Goal: Task Accomplishment & Management: Manage account settings

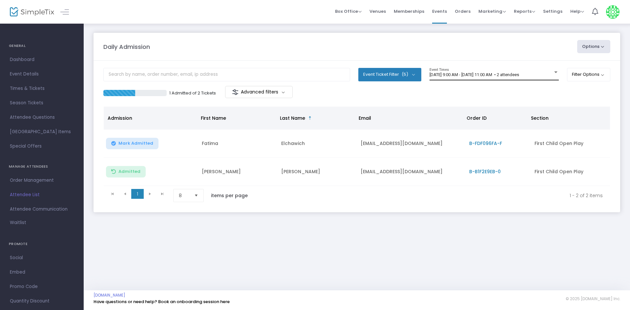
click at [541, 69] on m-panel-content "Event Ticket Filter (5) Select All First Child Open Play Additional Child Open …" at bounding box center [357, 137] width 527 height 152
click at [529, 79] on div "[DATE] 9:00 AM - [DATE] 11:00 AM • 2 attendees Event Times" at bounding box center [493, 74] width 129 height 12
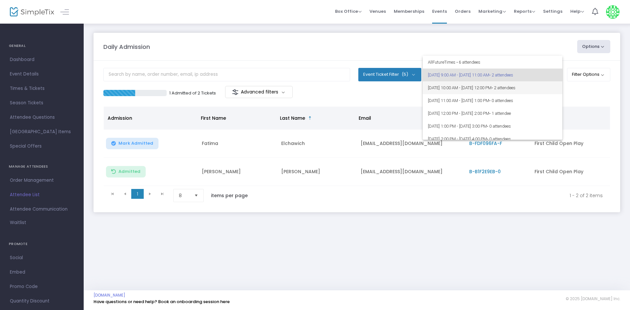
click at [515, 88] on span "• 2 attendees" at bounding box center [503, 87] width 24 height 5
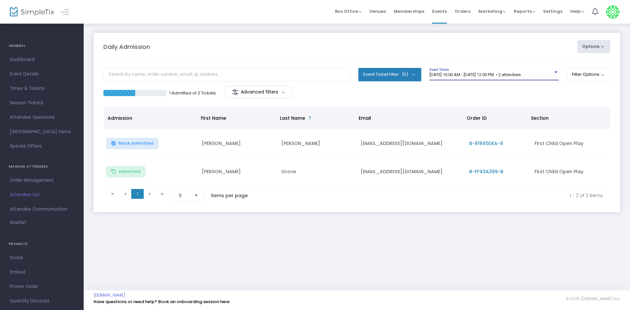
click at [543, 72] on div "[DATE] 10:00 AM - [DATE] 12:00 PM • 2 attendees Event Times" at bounding box center [493, 74] width 129 height 12
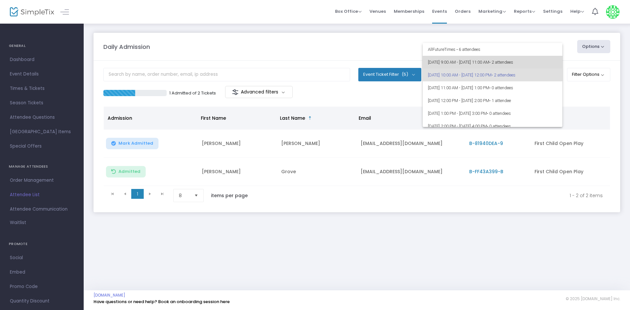
click at [513, 64] on span "• 2 attendees" at bounding box center [501, 62] width 24 height 5
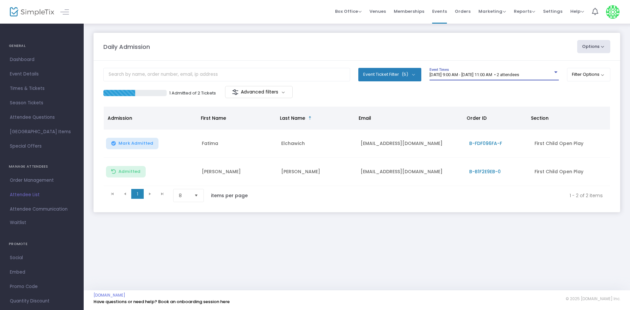
click at [303, 268] on div "Daily Admission Options Import Attendees Export List Print Name Tags Export to …" at bounding box center [357, 156] width 546 height 267
click at [519, 74] on span "[DATE] 9:00 AM - [DATE] 11:00 AM • 2 attendees" at bounding box center [474, 74] width 90 height 5
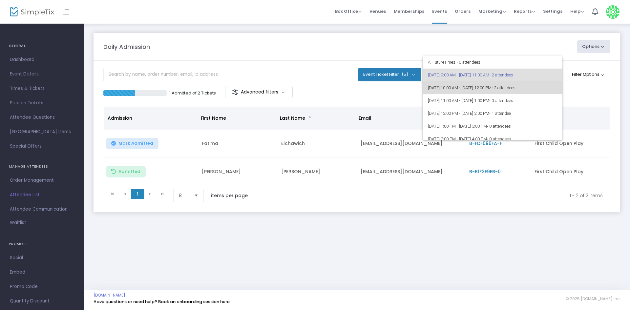
click at [515, 87] on span "• 2 attendees" at bounding box center [503, 87] width 24 height 5
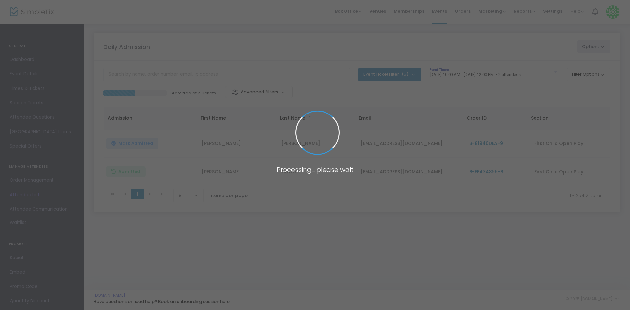
click at [279, 241] on div "Daily Admission Options Import Attendees Export List Print Name Tags Export to …" at bounding box center [357, 156] width 546 height 267
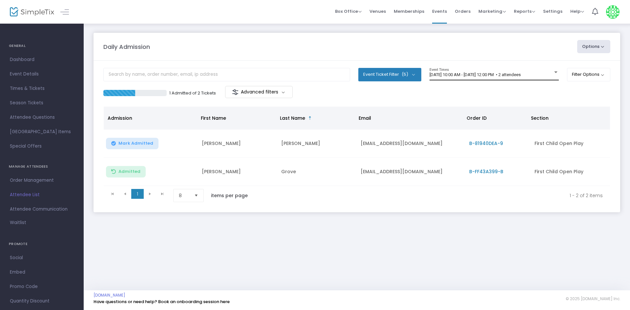
click at [513, 69] on div "[DATE] 10:00 AM - [DATE] 12:00 PM • 2 attendees Event Times" at bounding box center [493, 74] width 129 height 12
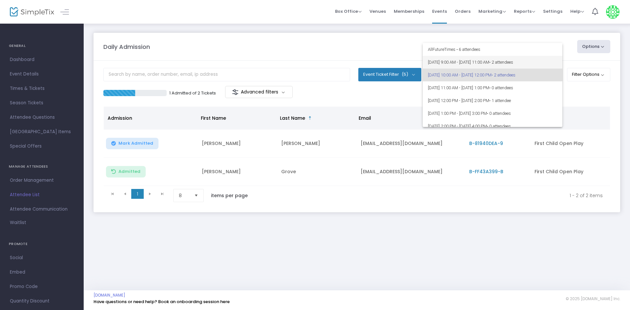
click at [526, 59] on span "8/25/2025 @ 9:00 AM - 8/25/2025 @ 11:00 AM • 2 attendees" at bounding box center [492, 62] width 129 height 13
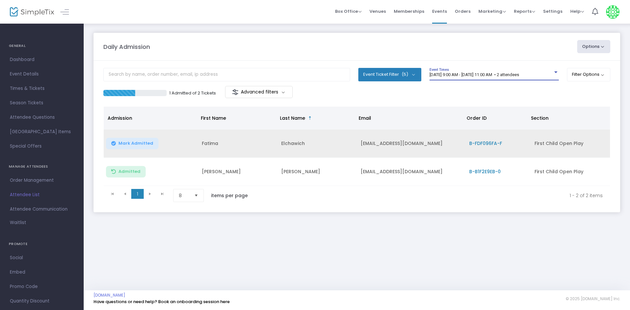
click at [143, 145] on span "Mark Admitted" at bounding box center [135, 143] width 35 height 5
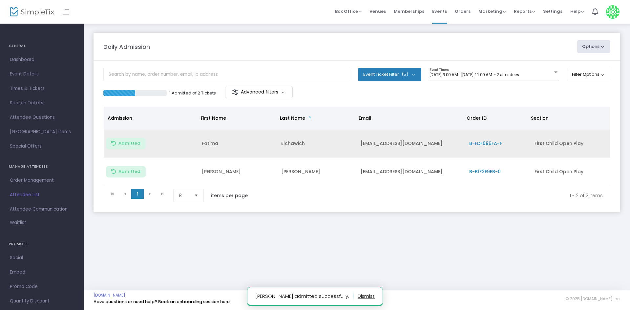
click at [439, 241] on div "Daily Admission Options Import Attendees Export List Print Name Tags Export to …" at bounding box center [357, 156] width 546 height 267
drag, startPoint x: 432, startPoint y: 143, endPoint x: 329, endPoint y: 146, distance: 103.1
click at [329, 146] on tr "Admitted Fatima Elchawich fatimaelchawich@gmail.com B-FDF096FA-F First Child Op…" at bounding box center [357, 144] width 506 height 28
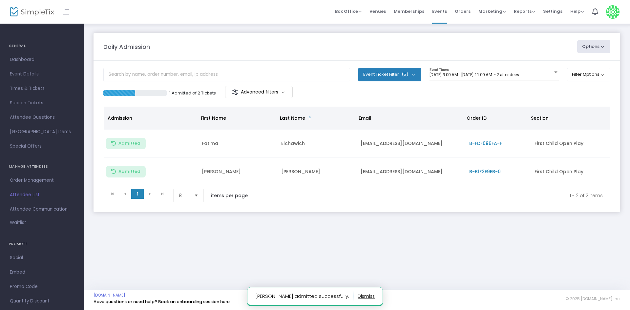
click at [430, 221] on div "Daily Admission Options Import Attendees Export List Print Name Tags Export to …" at bounding box center [357, 129] width 546 height 212
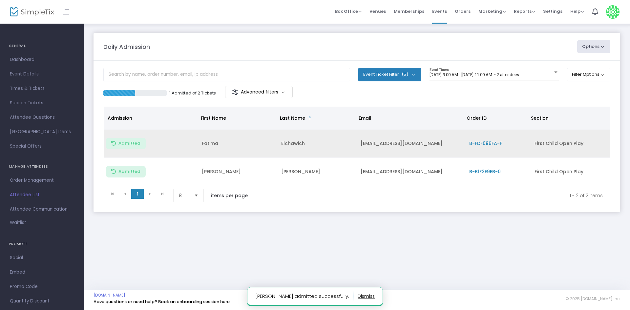
click at [457, 145] on td "[EMAIL_ADDRESS][DOMAIN_NAME]" at bounding box center [411, 144] width 109 height 28
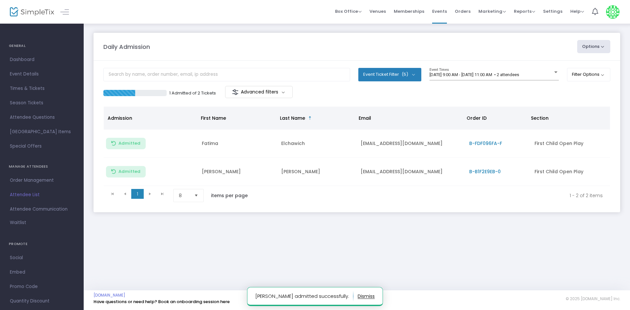
click at [463, 229] on div "Daily Admission Options Import Attendees Export List Print Name Tags Export to …" at bounding box center [357, 129] width 546 height 212
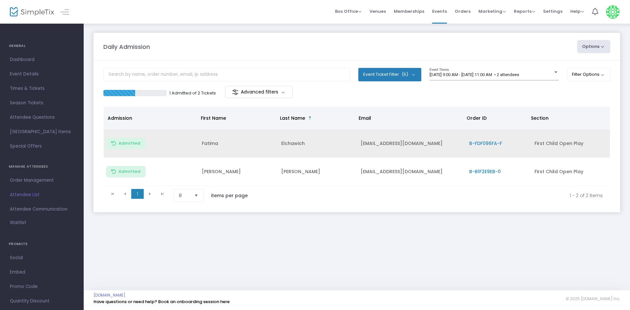
drag, startPoint x: 416, startPoint y: 242, endPoint x: 416, endPoint y: 146, distance: 96.1
click at [416, 241] on div "Daily Admission Options Import Attendees Export List Print Name Tags Export to …" at bounding box center [357, 156] width 546 height 267
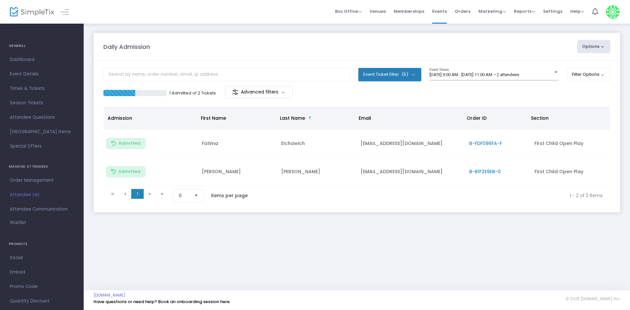
click at [416, 279] on div "Daily Admission Options Import Attendees Export List Print Name Tags Export to …" at bounding box center [357, 156] width 546 height 267
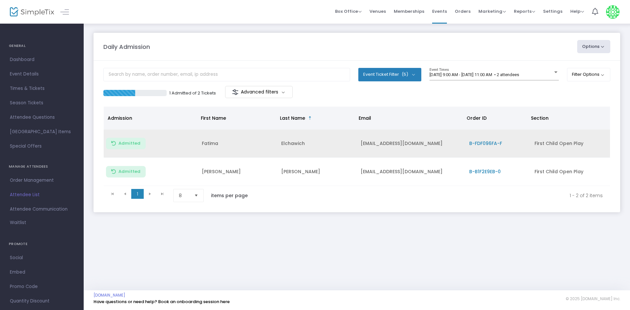
click at [491, 141] on span "B-FDF096FA-F" at bounding box center [485, 143] width 33 height 7
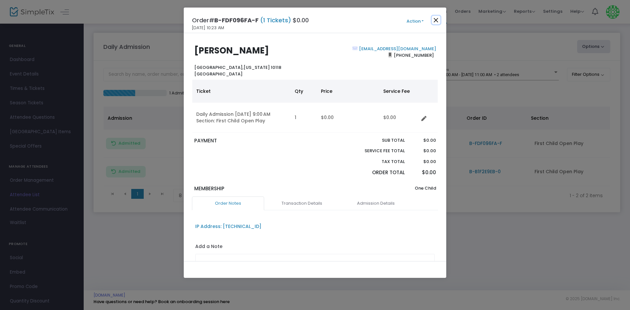
click at [435, 21] on button "Close" at bounding box center [436, 20] width 9 height 9
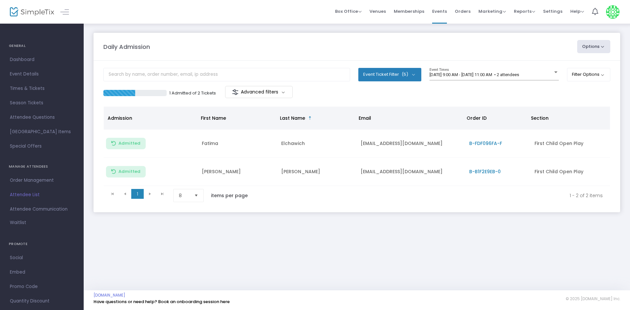
click at [477, 218] on div "Daily Admission Options Import Attendees Export List Print Name Tags Export to …" at bounding box center [357, 129] width 546 height 212
click at [377, 249] on div "Daily Admission Options Import Attendees Export List Print Name Tags Export to …" at bounding box center [357, 156] width 546 height 267
click at [499, 73] on span "[DATE] 9:00 AM - [DATE] 11:00 AM • 2 attendees" at bounding box center [474, 74] width 90 height 5
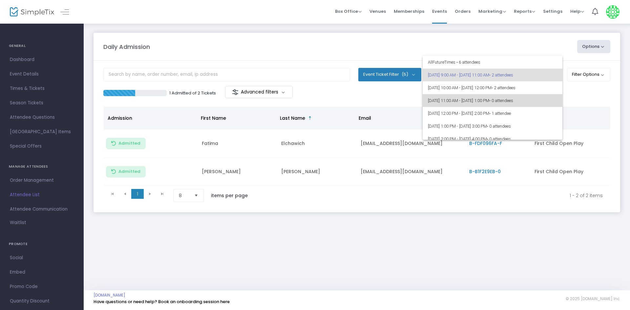
click at [529, 95] on span "8/25/2025 @ 11:00 AM - 8/25/2025 @ 1:00 PM • 0 attendees" at bounding box center [492, 100] width 129 height 13
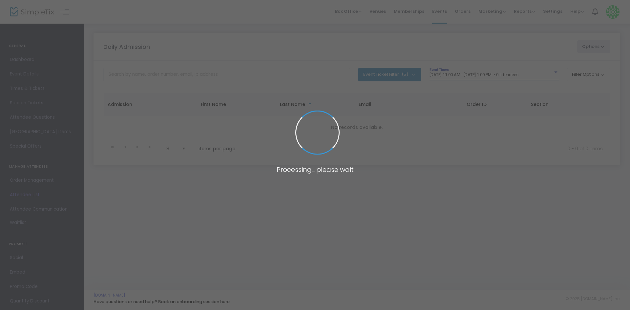
click at [498, 72] on span at bounding box center [315, 155] width 630 height 310
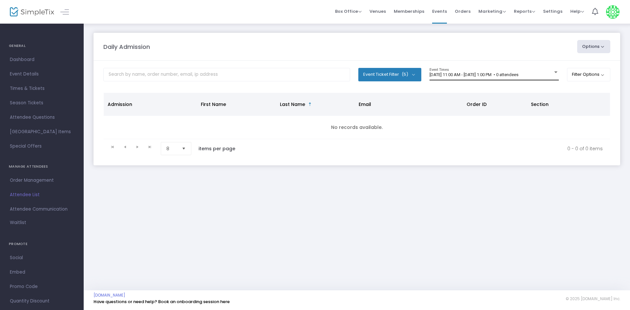
click at [494, 75] on span "8/25/2025 @ 11:00 AM - 8/25/2025 @ 1:00 PM • 0 attendees" at bounding box center [473, 74] width 89 height 5
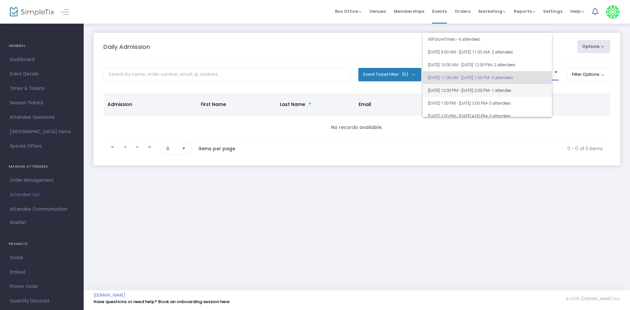
scroll to position [3, 0]
click at [493, 83] on span "[DATE] 12:00 PM - [DATE] 2:00 PM • 1 attendee" at bounding box center [492, 87] width 129 height 13
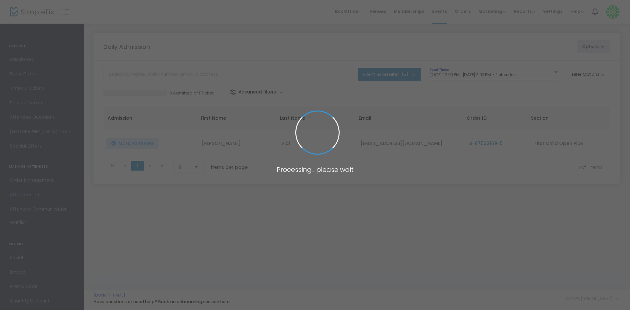
click at [482, 73] on span at bounding box center [315, 155] width 630 height 310
click at [482, 78] on div "8/25/2025 @ 12:00 PM - 8/25/2025 @ 2:00 PM • 1 attendee Event Times" at bounding box center [493, 74] width 129 height 12
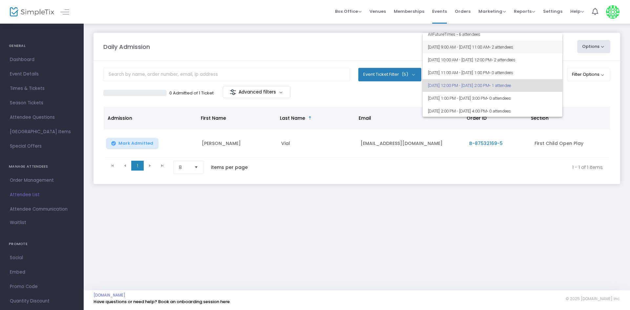
scroll to position [0, 0]
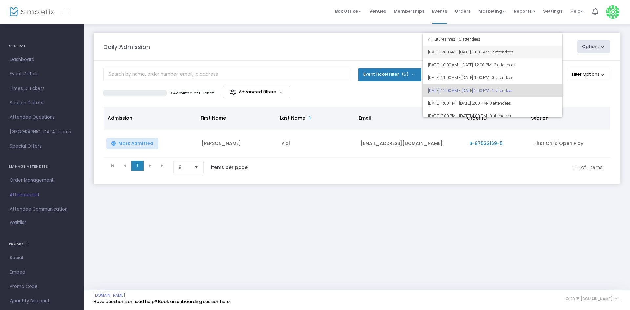
click at [487, 51] on span "8/25/2025 @ 9:00 AM - 8/25/2025 @ 11:00 AM • 2 attendees" at bounding box center [492, 52] width 129 height 13
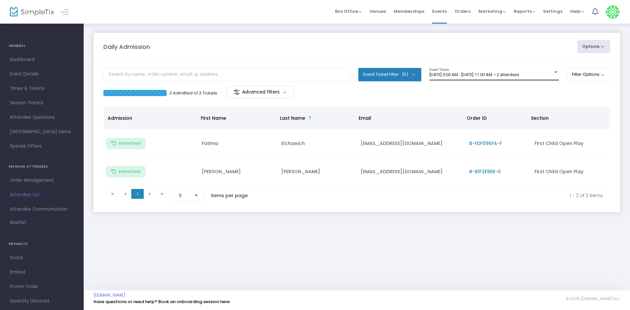
click at [521, 70] on div "[DATE] 9:00 AM - [DATE] 11:00 AM • 2 attendees Event Times" at bounding box center [493, 74] width 129 height 12
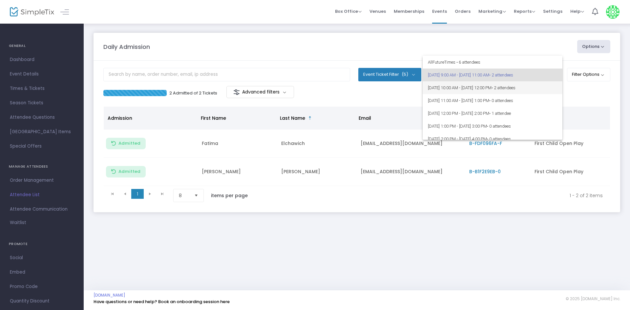
click at [515, 89] on span "• 2 attendees" at bounding box center [503, 87] width 24 height 5
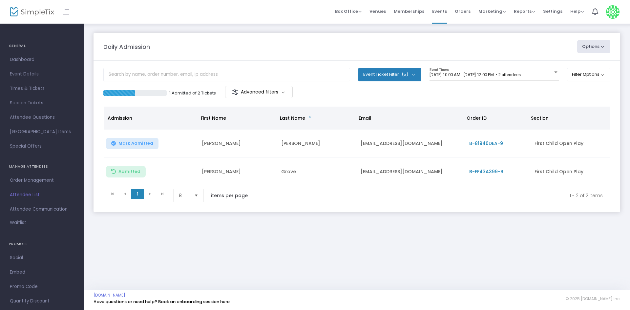
click at [524, 77] on div "[DATE] 10:00 AM - [DATE] 12:00 PM • 2 attendees Event Times" at bounding box center [493, 74] width 129 height 12
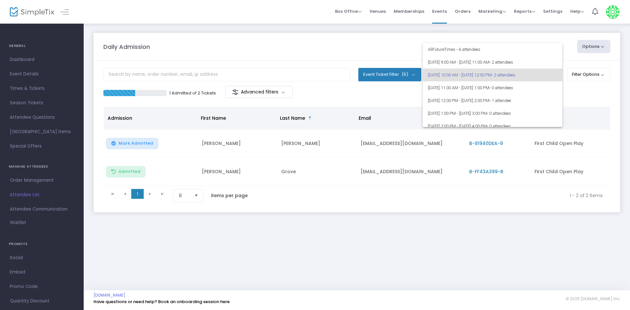
click at [368, 218] on div at bounding box center [315, 155] width 630 height 310
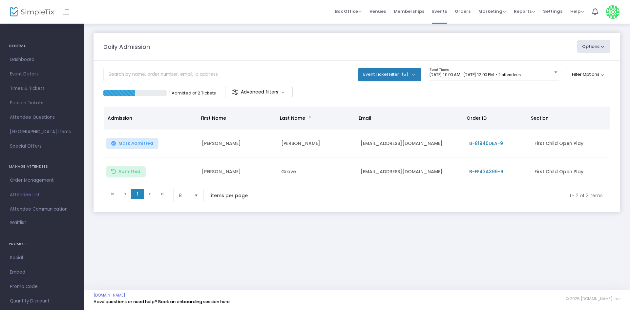
click at [292, 244] on div "Daily Admission Options Import Attendees Export List Print Name Tags Export to …" at bounding box center [357, 156] width 546 height 267
click at [308, 56] on m-panel-header "Daily Admission Options Import Attendees Export List Print Name Tags Export to …" at bounding box center [357, 47] width 527 height 28
click at [269, 249] on div "Daily Admission Options Import Attendees Export List Print Name Tags Export to …" at bounding box center [357, 156] width 546 height 267
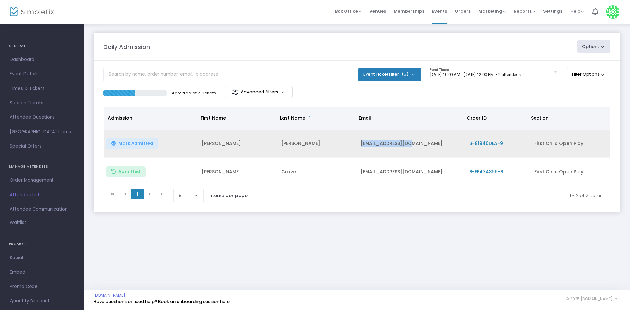
drag, startPoint x: 426, startPoint y: 141, endPoint x: 364, endPoint y: 144, distance: 61.4
click at [358, 144] on td "[EMAIL_ADDRESS][DOMAIN_NAME]" at bounding box center [411, 144] width 109 height 28
copy td "[EMAIL_ADDRESS][DOMAIN_NAME]"
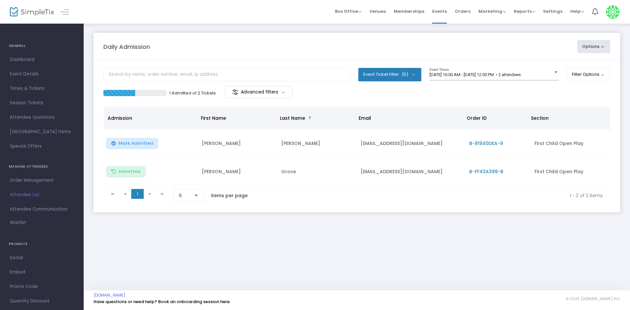
drag, startPoint x: 409, startPoint y: 224, endPoint x: 408, endPoint y: 205, distance: 18.7
click at [409, 224] on div "Daily Admission Options Import Attendees Export List Print Name Tags Export to …" at bounding box center [357, 129] width 546 height 212
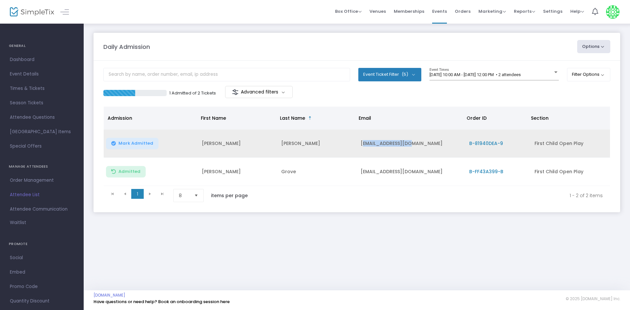
drag, startPoint x: 417, startPoint y: 145, endPoint x: 363, endPoint y: 143, distance: 53.8
click at [363, 143] on td "[EMAIL_ADDRESS][DOMAIN_NAME]" at bounding box center [411, 144] width 109 height 28
click at [393, 144] on td "[EMAIL_ADDRESS][DOMAIN_NAME]" at bounding box center [411, 144] width 109 height 28
drag, startPoint x: 414, startPoint y: 146, endPoint x: 358, endPoint y: 149, distance: 56.5
click at [358, 149] on td "[EMAIL_ADDRESS][DOMAIN_NAME]" at bounding box center [411, 144] width 109 height 28
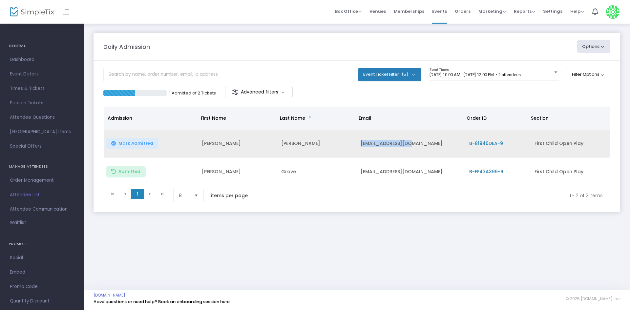
copy td "[EMAIL_ADDRESS][DOMAIN_NAME]"
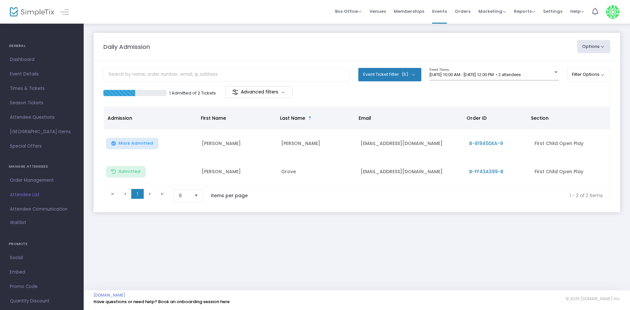
click at [313, 252] on div "Daily Admission Options Import Attendees Export List Print Name Tags Export to …" at bounding box center [357, 156] width 546 height 267
click at [162, 252] on div "Daily Admission Options Import Attendees Export List Print Name Tags Export to …" at bounding box center [357, 156] width 546 height 267
click at [485, 255] on div "Daily Admission Options Import Attendees Export List Print Name Tags Export to …" at bounding box center [357, 156] width 546 height 267
click at [442, 219] on div "Daily Admission Options Import Attendees Export List Print Name Tags Export to …" at bounding box center [357, 129] width 546 height 212
click at [483, 142] on span "B-81940DEA-9" at bounding box center [486, 143] width 34 height 7
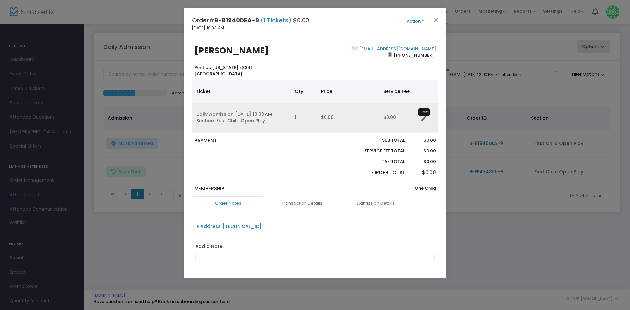
click at [425, 117] on icon "Data table" at bounding box center [423, 118] width 5 height 5
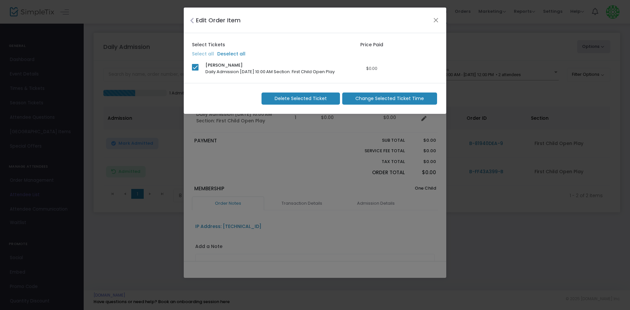
click at [384, 97] on span "Change Selected Ticket Time" at bounding box center [389, 98] width 69 height 7
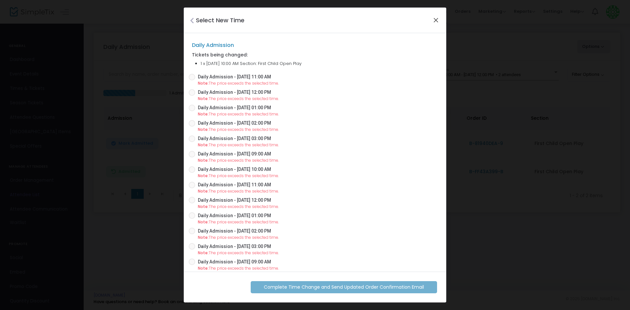
click at [437, 21] on button "Close" at bounding box center [436, 20] width 9 height 9
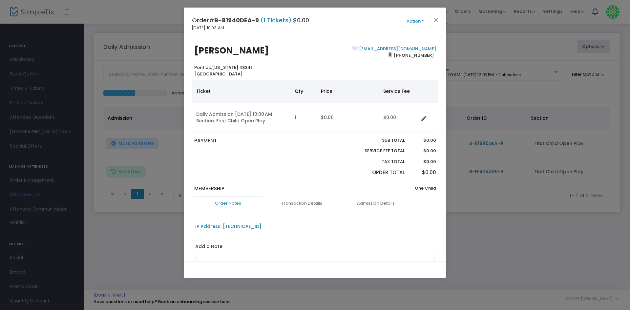
click at [418, 23] on button "Action" at bounding box center [414, 21] width 39 height 7
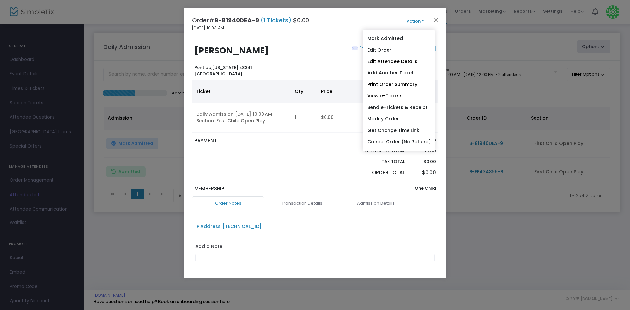
click at [341, 65] on div "[EMAIL_ADDRESS][DOMAIN_NAME] [PHONE_NUMBER]" at bounding box center [377, 61] width 124 height 31
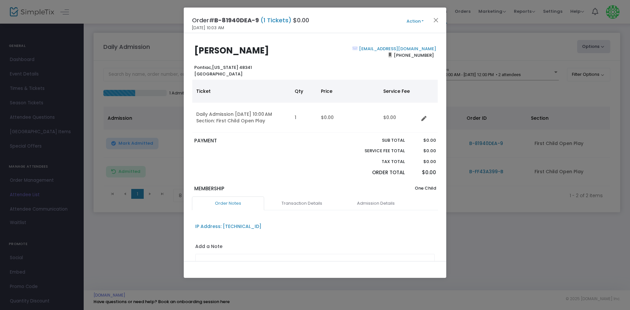
click at [412, 22] on button "Action" at bounding box center [414, 21] width 39 height 7
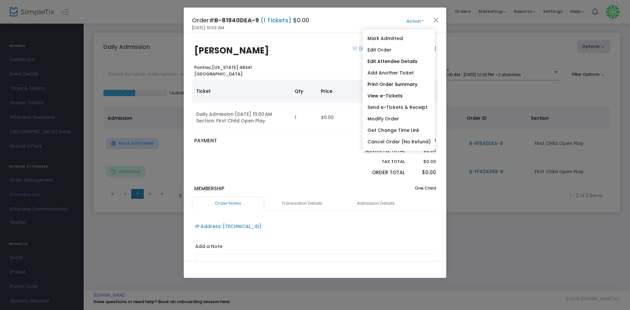
click at [330, 51] on div "[EMAIL_ADDRESS][DOMAIN_NAME] [PHONE_NUMBER]" at bounding box center [377, 61] width 124 height 31
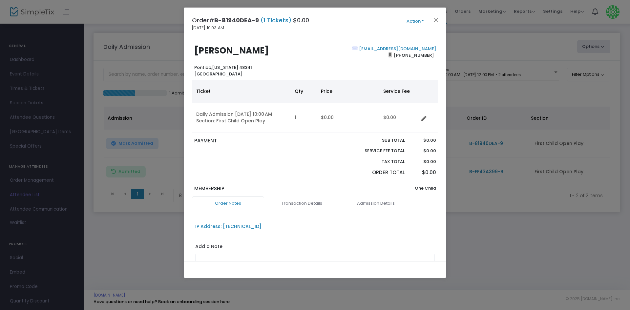
click at [414, 24] on button "Action" at bounding box center [414, 21] width 39 height 7
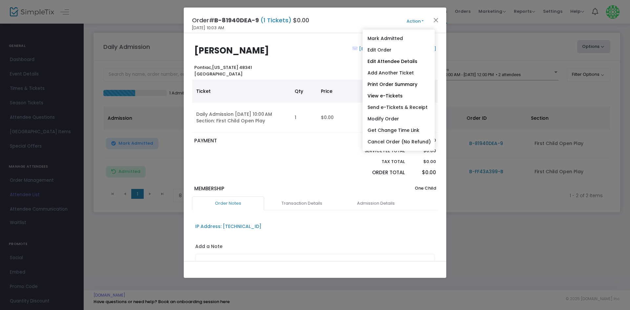
click at [424, 215] on div "Order Notes Transaction Details Admission Details IP Address: [TECHNICAL_ID] Ad…" at bounding box center [315, 247] width 246 height 100
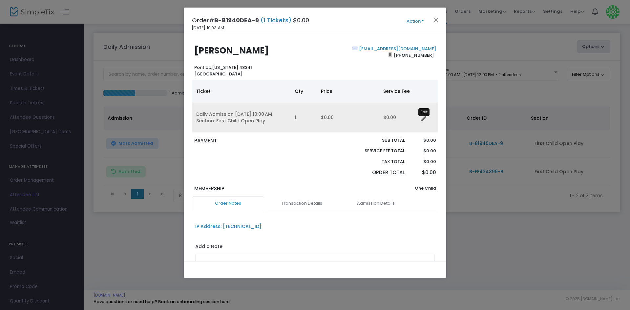
click at [423, 118] on icon "Data table" at bounding box center [423, 118] width 5 height 5
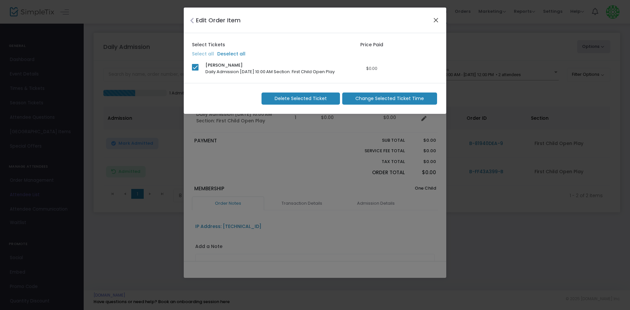
click at [435, 19] on button "Close" at bounding box center [436, 20] width 9 height 9
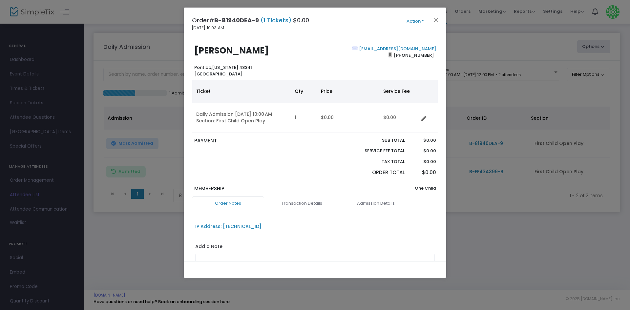
click at [412, 19] on button "Action" at bounding box center [414, 21] width 39 height 7
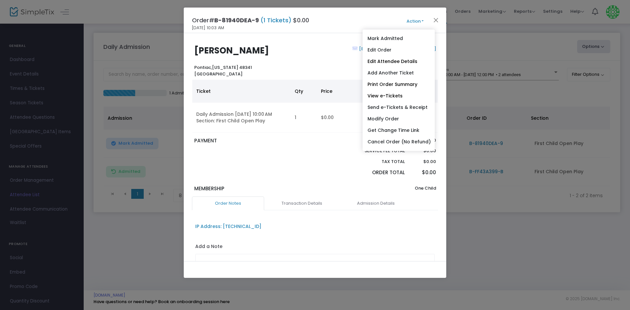
click at [299, 133] on kendo-grid "Ticket Qty Price Service Fee Daily Admission [DATE] 10:00 AM Section: First Chi…" at bounding box center [315, 105] width 246 height 53
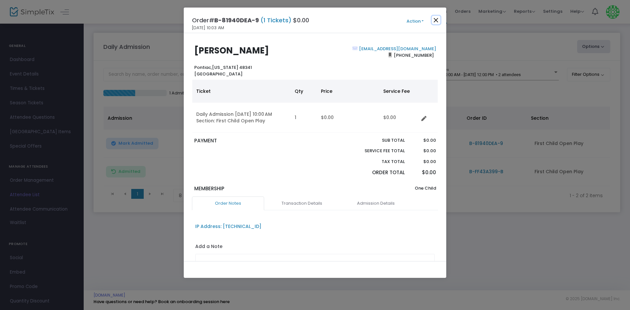
click at [435, 17] on button "Close" at bounding box center [436, 20] width 9 height 9
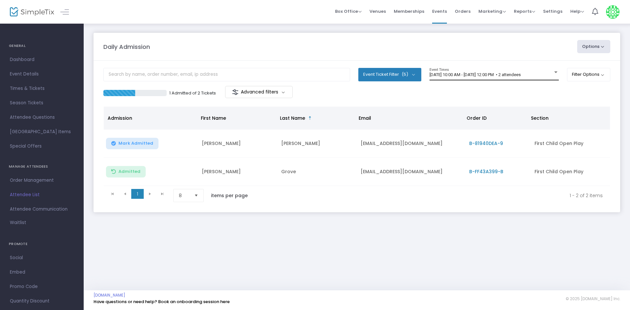
click at [518, 70] on div "[DATE] 10:00 AM - [DATE] 12:00 PM • 2 attendees Event Times" at bounding box center [493, 74] width 129 height 12
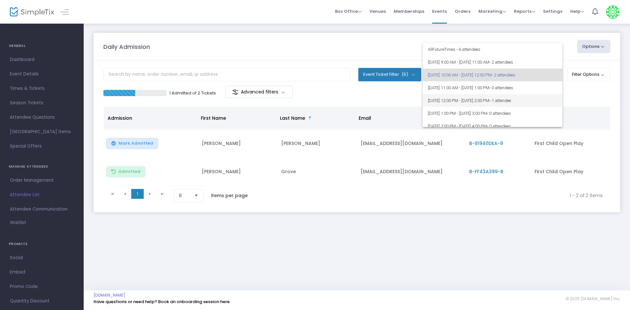
click at [530, 95] on span "[DATE] 12:00 PM - [DATE] 2:00 PM • 1 attendee" at bounding box center [492, 100] width 129 height 13
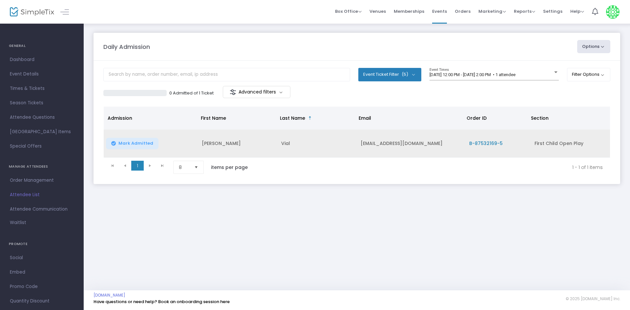
click at [481, 146] on span "B-87532169-5" at bounding box center [485, 143] width 33 height 7
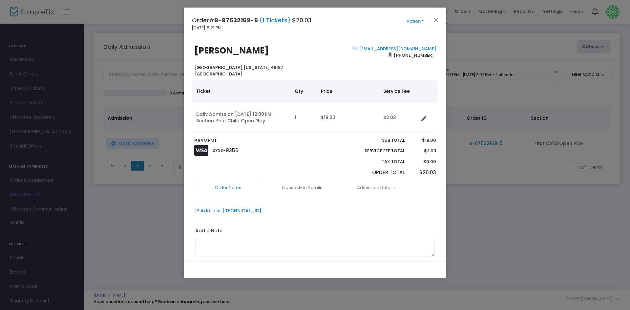
click at [416, 21] on button "Action" at bounding box center [414, 21] width 39 height 7
